Goal: Task Accomplishment & Management: Use online tool/utility

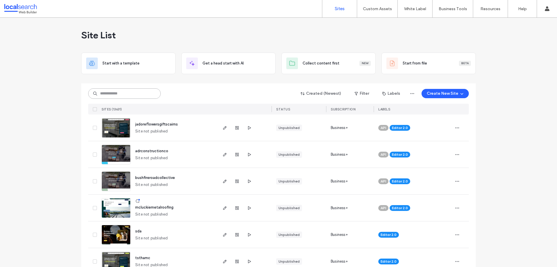
drag, startPoint x: 125, startPoint y: 92, endPoint x: 131, endPoint y: 92, distance: 5.8
click at [125, 92] on input at bounding box center [124, 93] width 73 height 10
paste input "********"
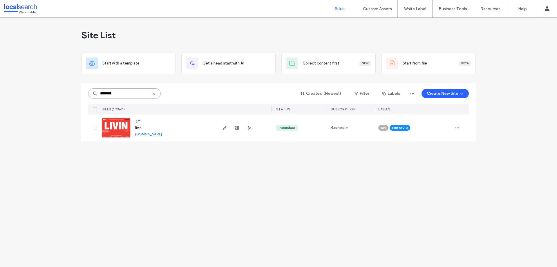
type input "********"
click at [112, 124] on img at bounding box center [116, 137] width 28 height 39
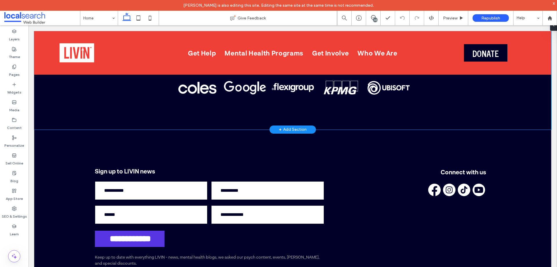
scroll to position [2734, 0]
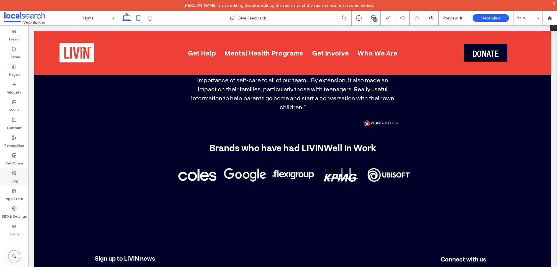
click at [15, 179] on label "Blog" at bounding box center [14, 179] width 8 height 8
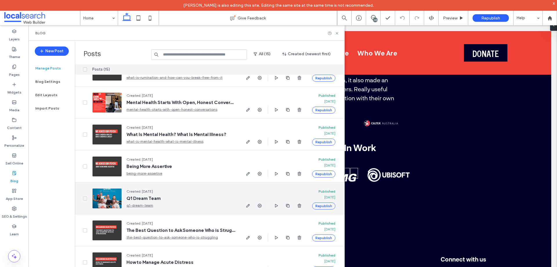
scroll to position [0, 0]
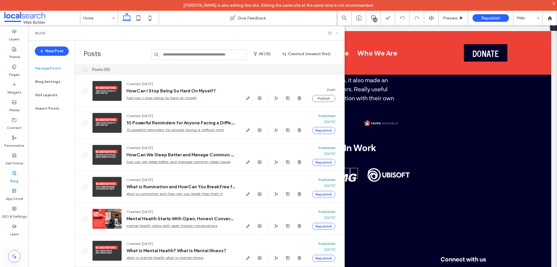
click at [336, 34] on icon at bounding box center [337, 33] width 4 height 4
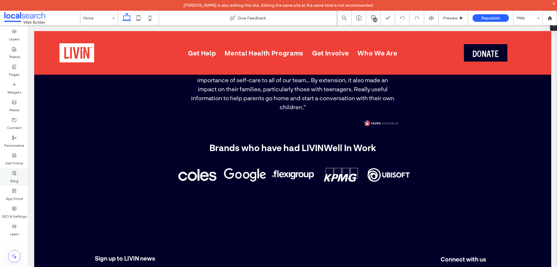
click at [15, 176] on label "Blog" at bounding box center [14, 179] width 8 height 8
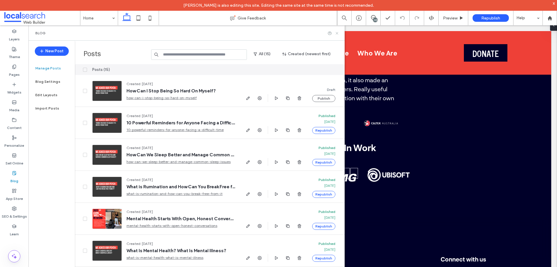
click at [338, 33] on icon at bounding box center [337, 33] width 4 height 4
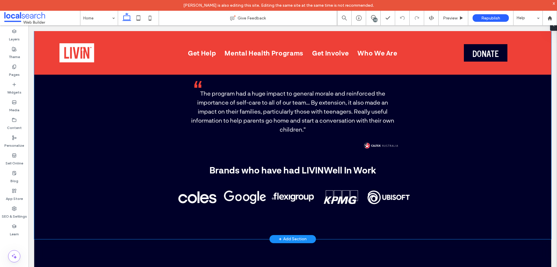
scroll to position [2705, 0]
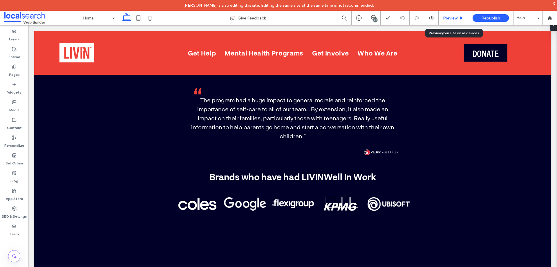
click at [455, 20] on span "Preview" at bounding box center [450, 18] width 15 height 5
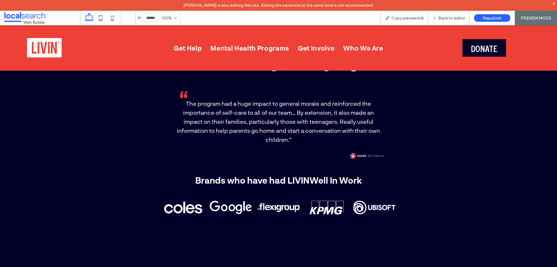
scroll to position [2719, 0]
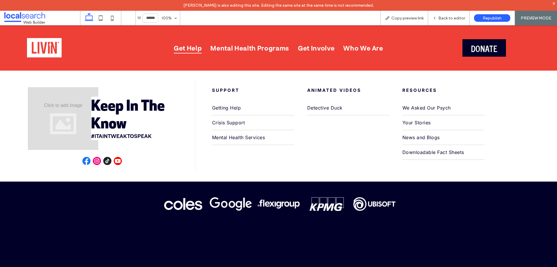
click at [191, 47] on span "Get Help" at bounding box center [188, 47] width 28 height 11
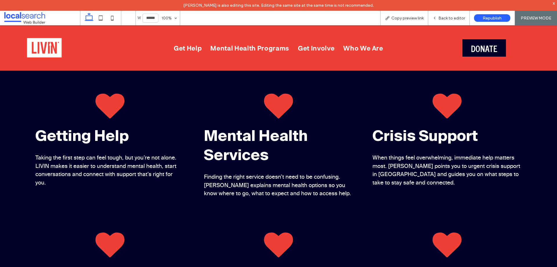
scroll to position [464, 0]
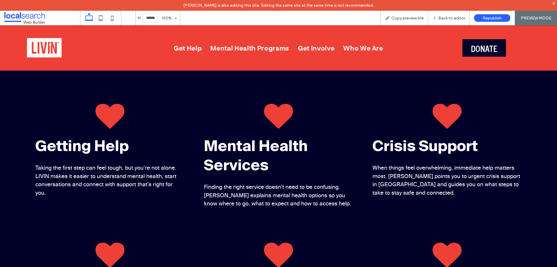
click at [52, 52] on img at bounding box center [44, 47] width 35 height 19
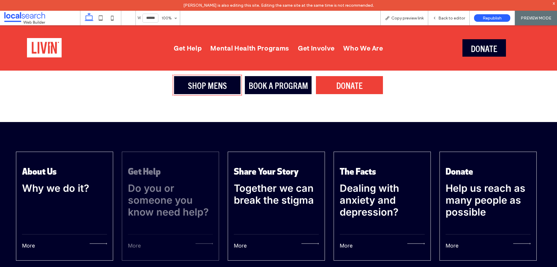
scroll to position [1850, 0]
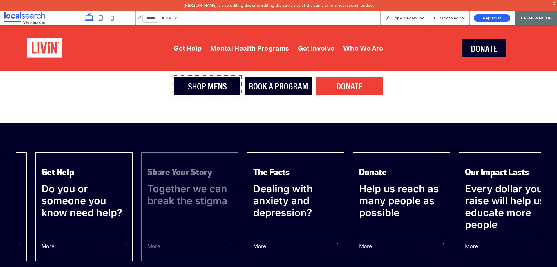
click at [147, 188] on strong "Together we can break the stigma" at bounding box center [187, 194] width 80 height 24
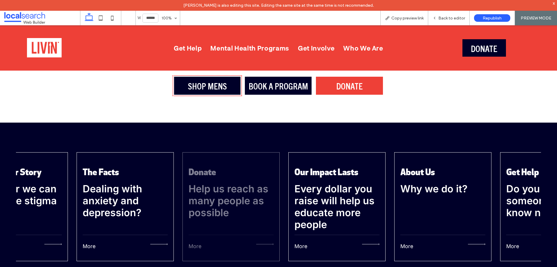
click at [182, 183] on div "Donate Help us reach as many people as possible More" at bounding box center [230, 206] width 97 height 109
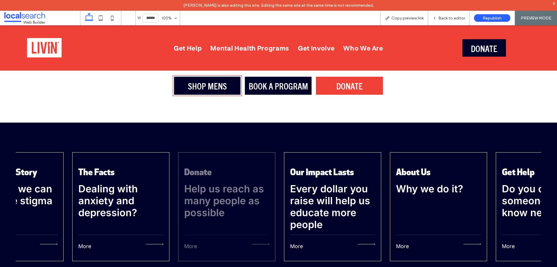
click at [262, 186] on strong "Help us reach as many people as possible" at bounding box center [224, 200] width 80 height 36
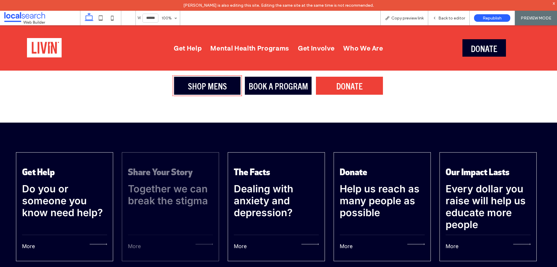
click at [208, 198] on strong "Together we can break the stigma" at bounding box center [168, 194] width 80 height 24
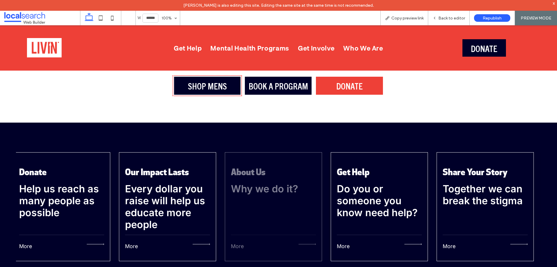
click at [258, 201] on div "About Us Why we do it? More" at bounding box center [273, 206] width 97 height 109
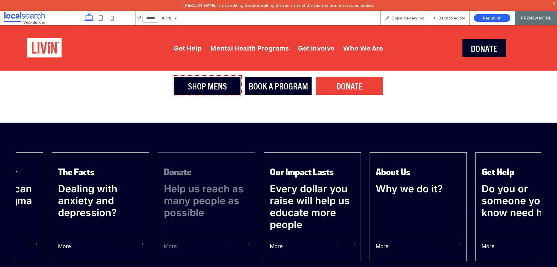
click at [244, 208] on strong "Help us reach as many people as possible" at bounding box center [204, 200] width 80 height 36
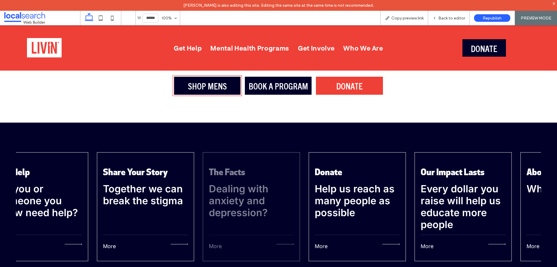
click at [268, 209] on strong "Dealing with anxiety and depression?" at bounding box center [238, 200] width 59 height 36
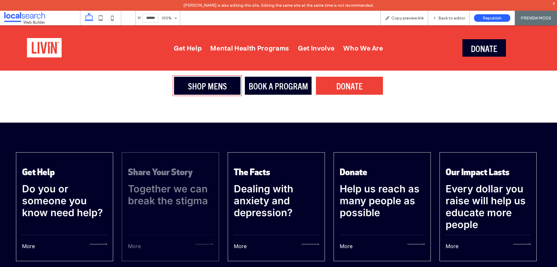
click at [219, 206] on div "Share Your Story Together we can break the stigma More" at bounding box center [170, 206] width 97 height 109
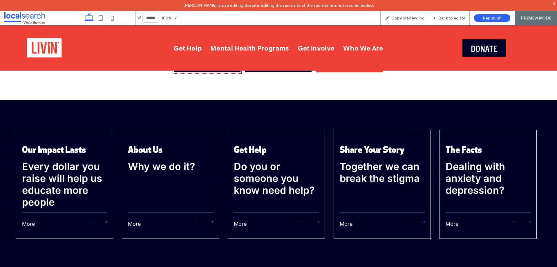
scroll to position [1908, 0]
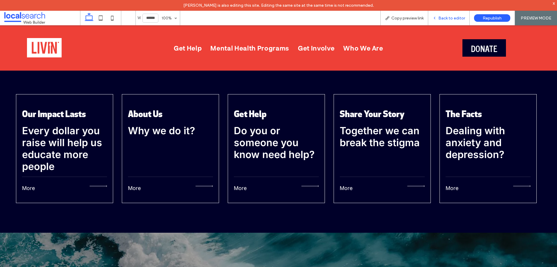
click at [448, 21] on div "Back to editor" at bounding box center [448, 18] width 41 height 15
click at [452, 20] on span "Back to editor" at bounding box center [451, 18] width 27 height 5
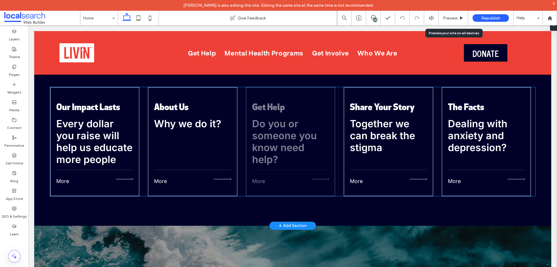
scroll to position [1901, 0]
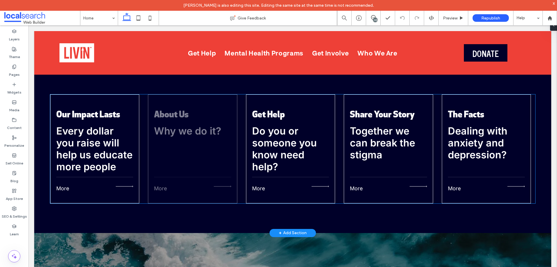
click at [214, 155] on div "About Us Why we do it? More" at bounding box center [192, 148] width 89 height 109
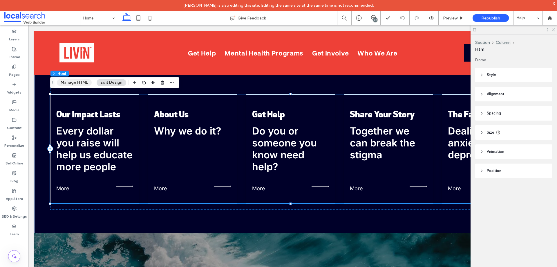
click at [76, 81] on button "Manage HTML" at bounding box center [74, 82] width 35 height 7
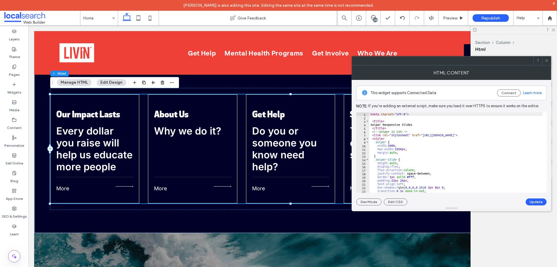
scroll to position [0, 0]
click at [545, 59] on icon at bounding box center [546, 60] width 4 height 4
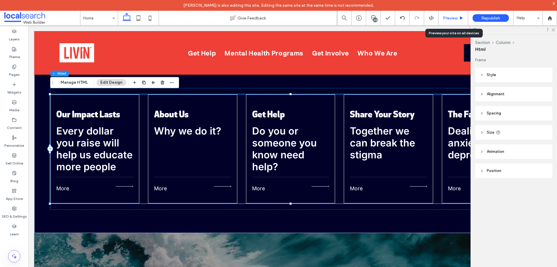
click at [458, 17] on div "Preview" at bounding box center [453, 18] width 29 height 5
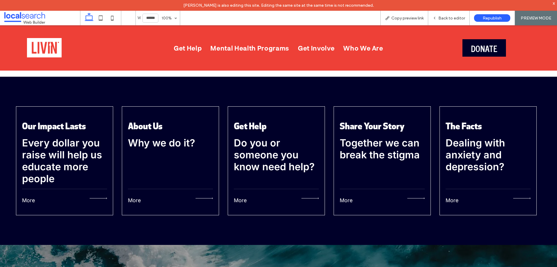
scroll to position [1908, 0]
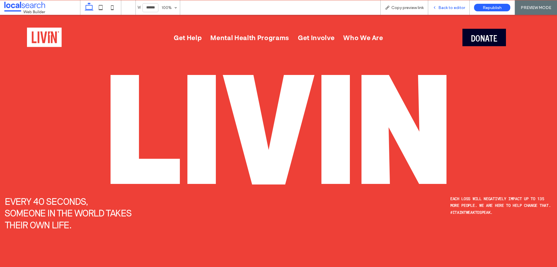
click at [456, 6] on span "Back to editor" at bounding box center [451, 7] width 27 height 5
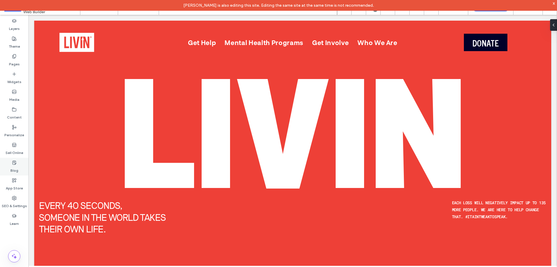
click at [15, 166] on label "Blog" at bounding box center [14, 169] width 8 height 8
